Goal: Information Seeking & Learning: Find specific fact

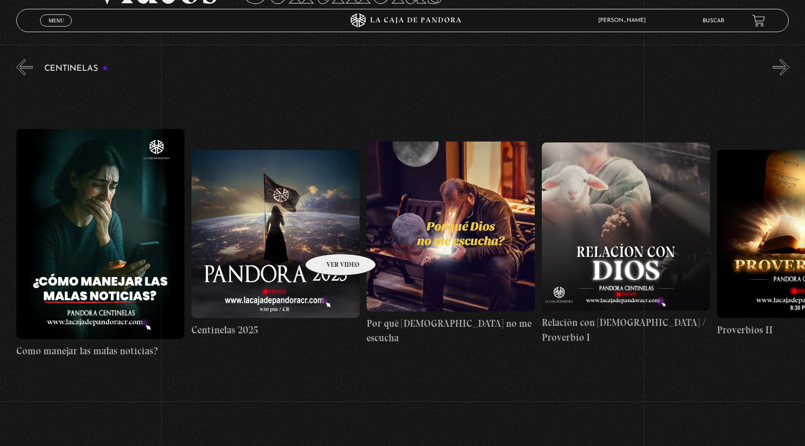
scroll to position [0, 4493]
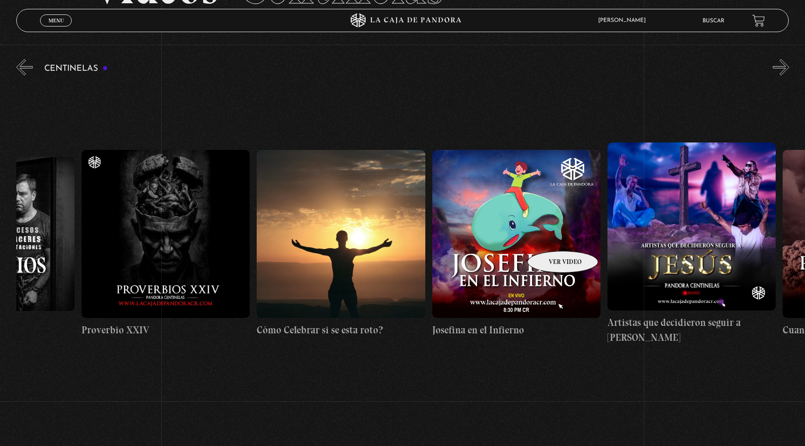
click at [551, 237] on figure at bounding box center [516, 234] width 168 height 168
click at [518, 211] on figure at bounding box center [516, 234] width 168 height 168
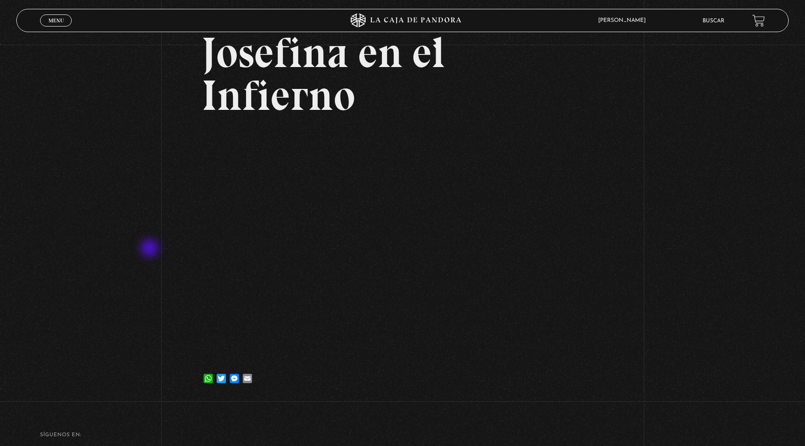
scroll to position [59, 0]
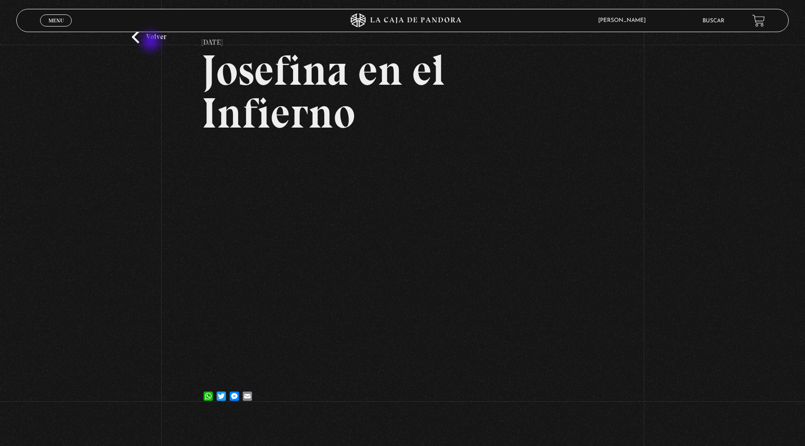
click at [152, 42] on link "Volver" at bounding box center [149, 37] width 34 height 13
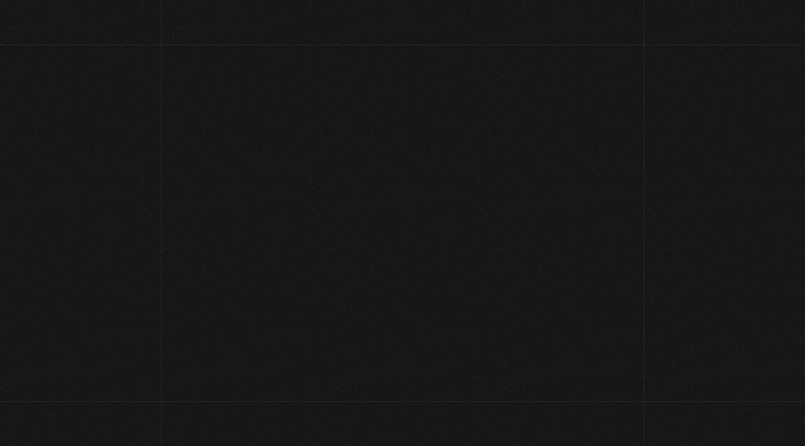
scroll to position [106, 0]
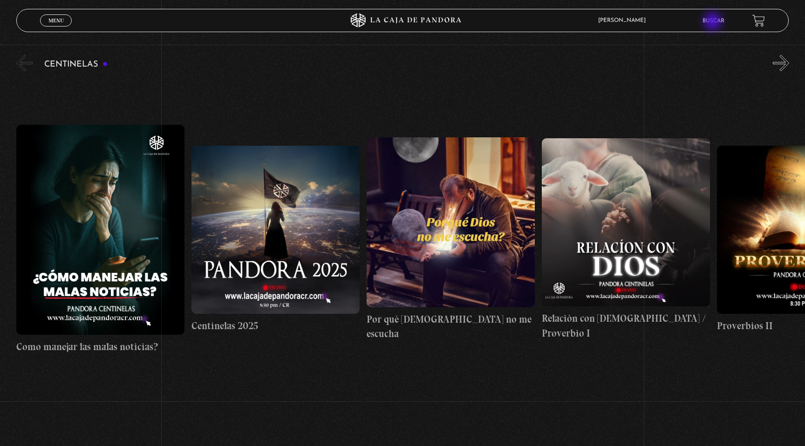
click at [714, 22] on link "Buscar" at bounding box center [714, 21] width 22 height 6
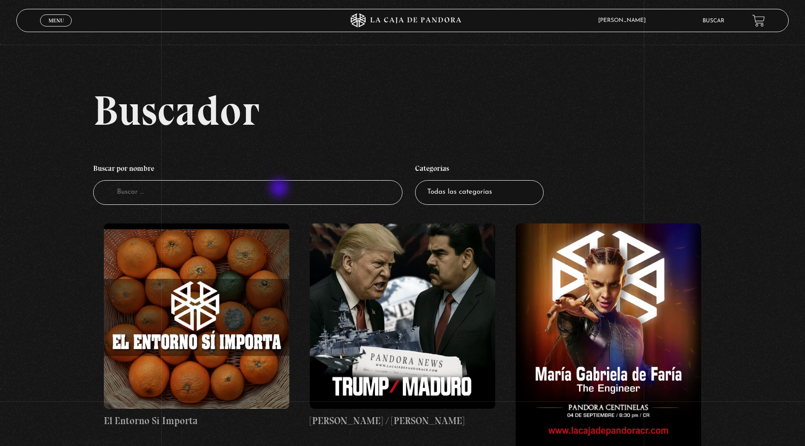
click at [280, 189] on input "Buscador" at bounding box center [247, 192] width 309 height 25
type input "jacobo"
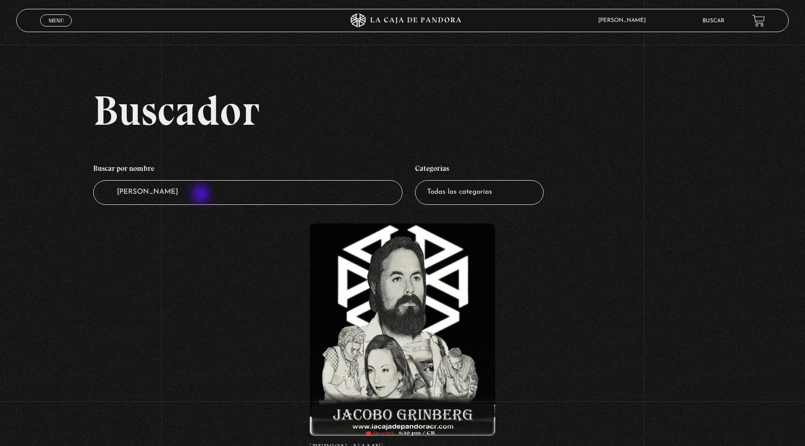
click at [203, 191] on input "jacobo" at bounding box center [247, 192] width 309 height 25
type input "[PERSON_NAME]"
click at [443, 328] on figure at bounding box center [402, 330] width 185 height 213
